Goal: Task Accomplishment & Management: Complete application form

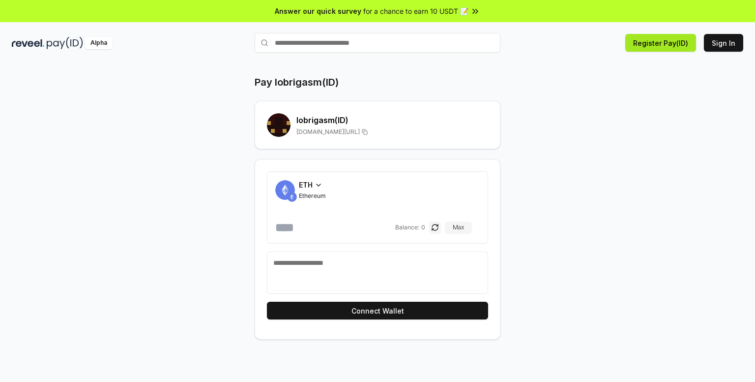
click at [666, 39] on button "Register Pay(ID)" at bounding box center [660, 43] width 71 height 18
click at [337, 327] on div "ETH Ethereum Balance: 0 Max Connect Wallet" at bounding box center [378, 249] width 246 height 180
click at [342, 320] on div "ETH Ethereum Balance: 0 Max Connect Wallet" at bounding box center [378, 249] width 246 height 180
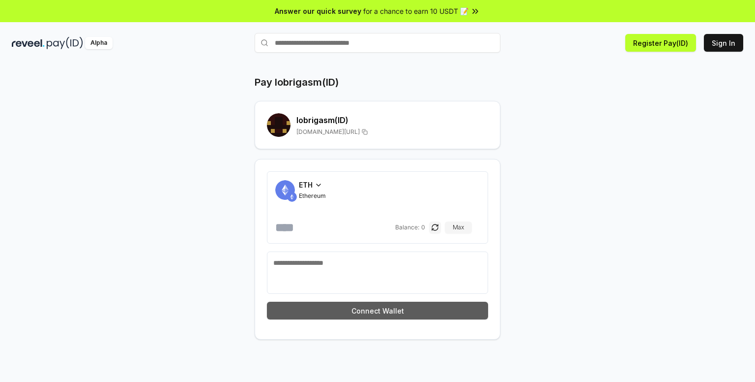
click at [345, 315] on button "Connect Wallet" at bounding box center [377, 310] width 221 height 18
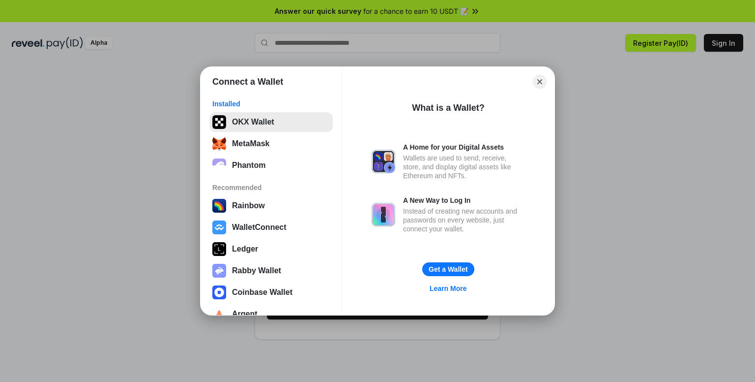
click at [246, 125] on button "OKX Wallet" at bounding box center [270, 122] width 123 height 20
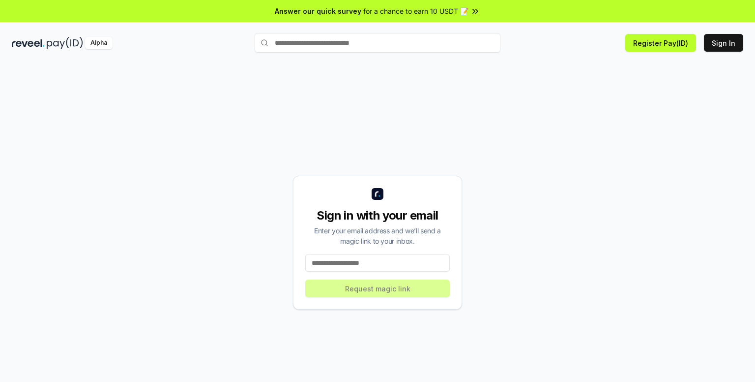
click at [401, 268] on input at bounding box center [377, 263] width 145 height 18
type input "*"
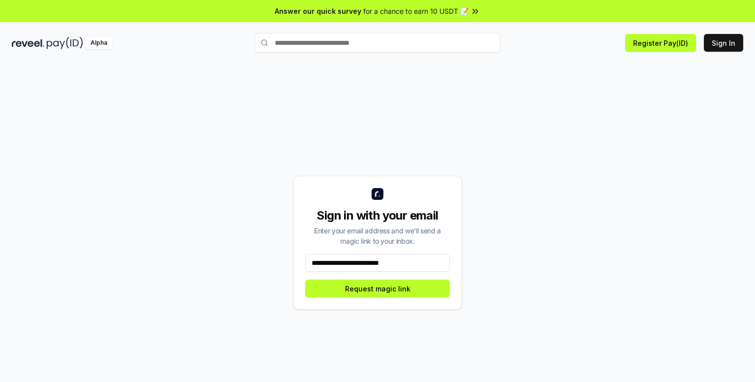
type input "**********"
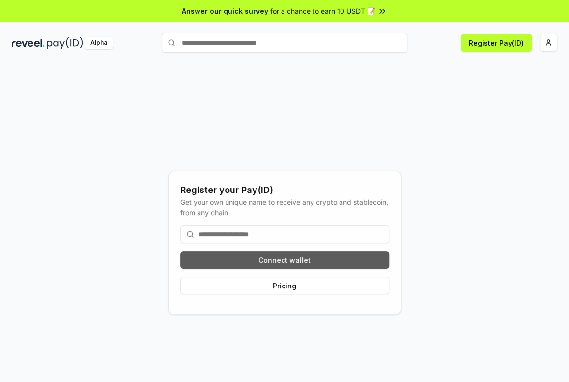
click at [336, 252] on button "Connect wallet" at bounding box center [284, 260] width 209 height 18
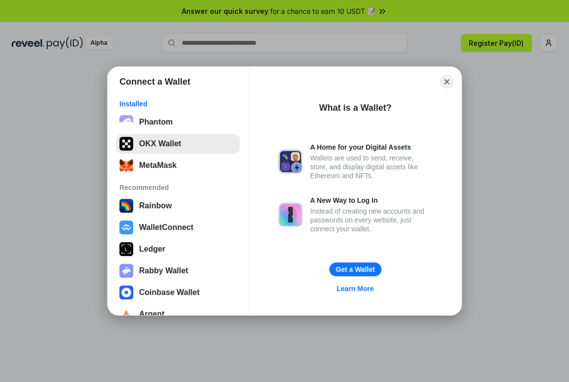
click at [163, 144] on button "OKX Wallet" at bounding box center [178, 144] width 123 height 20
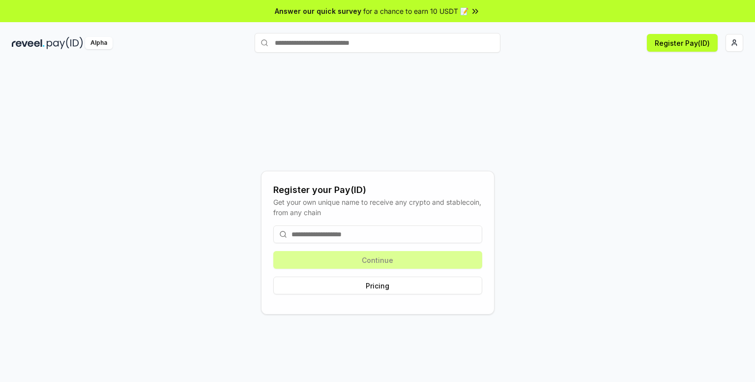
click at [452, 248] on div "Continue Pricing" at bounding box center [377, 259] width 209 height 85
click at [445, 230] on input at bounding box center [377, 234] width 209 height 18
click at [433, 256] on div "Continue Pricing" at bounding box center [377, 259] width 209 height 85
click at [399, 242] on input at bounding box center [377, 234] width 209 height 18
type input "*"
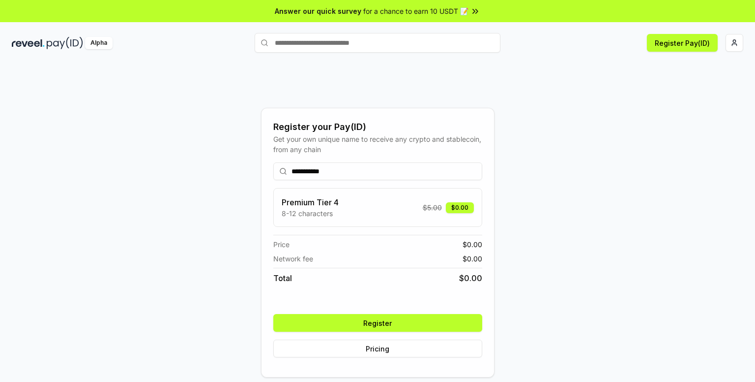
type input "**********"
click at [360, 319] on button "Register" at bounding box center [377, 323] width 209 height 18
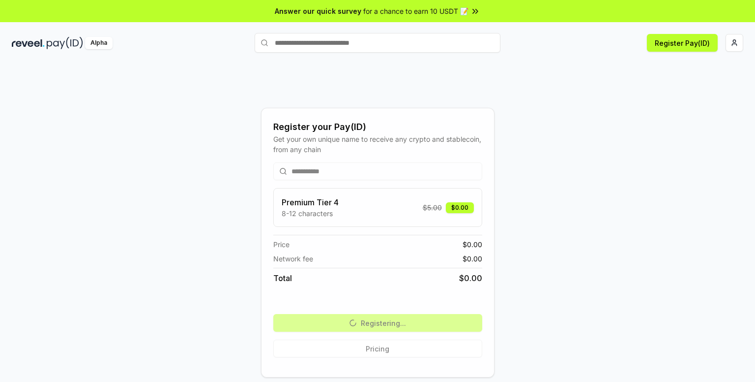
click at [569, 39] on div "Alpha Register Pay(ID)" at bounding box center [377, 43] width 755 height 26
click at [569, 40] on div "Alpha Register Pay(ID)" at bounding box center [377, 43] width 755 height 26
click at [569, 42] on html "**********" at bounding box center [377, 191] width 755 height 382
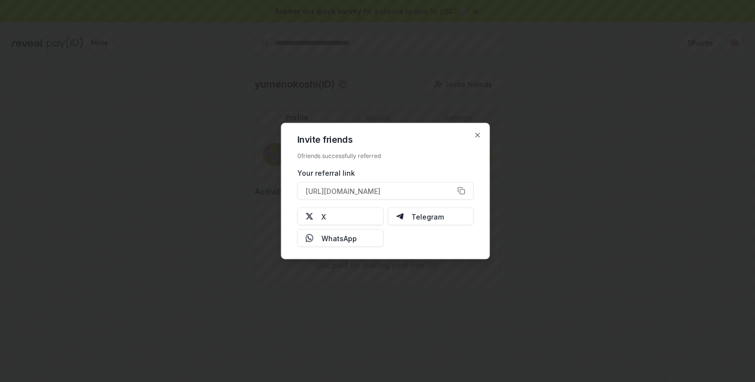
click at [550, 130] on div at bounding box center [377, 191] width 755 height 382
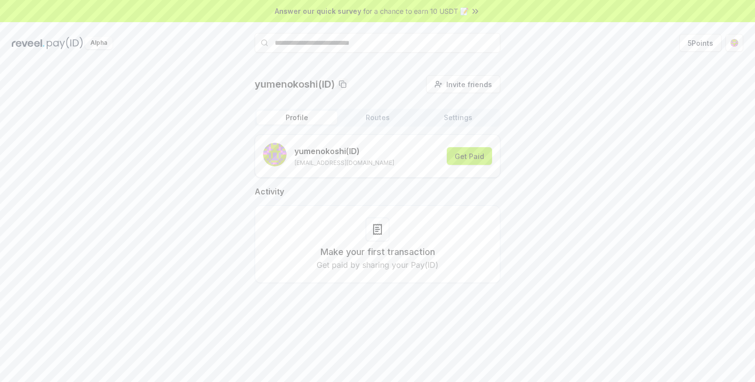
click at [479, 158] on button "Get Paid" at bounding box center [469, 156] width 45 height 18
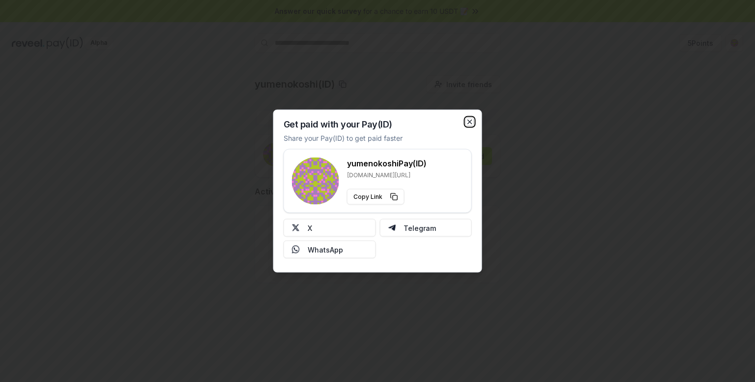
click at [469, 122] on icon "button" at bounding box center [470, 122] width 4 height 4
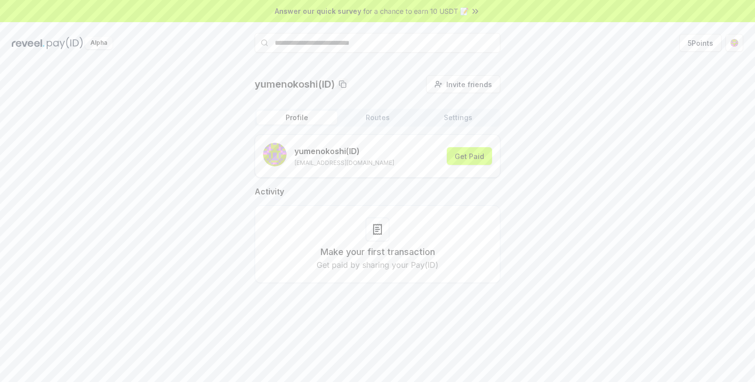
click at [397, 119] on button "Routes" at bounding box center [377, 118] width 81 height 14
click at [469, 112] on button "Settings" at bounding box center [458, 118] width 81 height 14
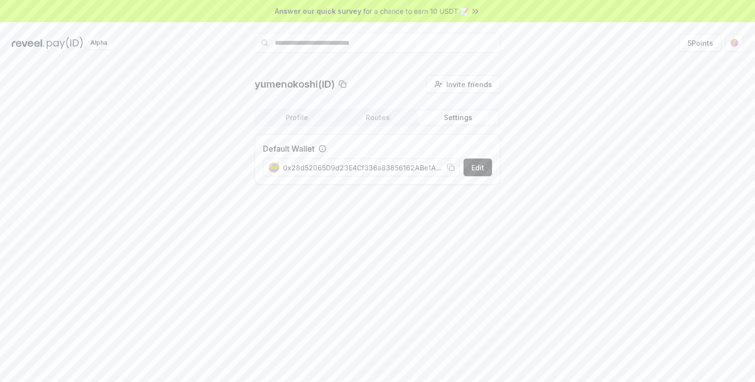
click at [280, 124] on div "Profile Routes Settings" at bounding box center [378, 118] width 246 height 18
click at [271, 120] on button "Profile" at bounding box center [297, 118] width 81 height 14
